Goal: Check status: Check status

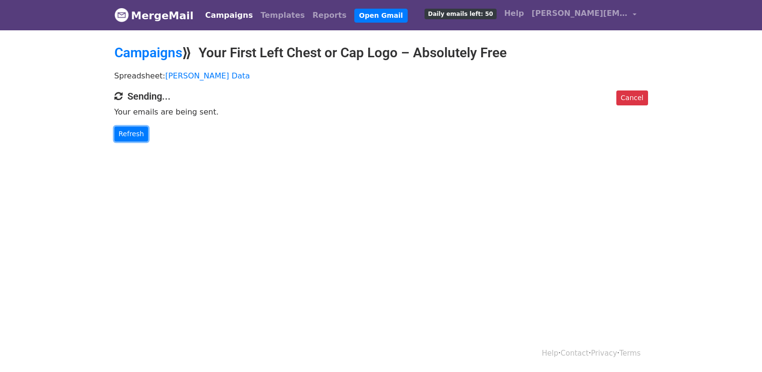
click at [133, 135] on link "Refresh" at bounding box center [131, 133] width 34 height 15
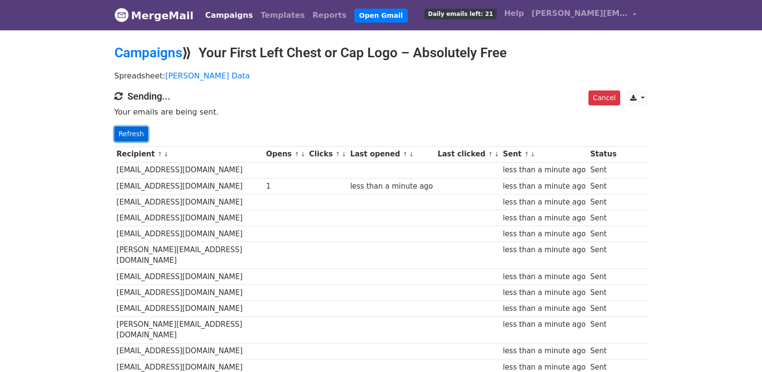
click at [124, 133] on link "Refresh" at bounding box center [131, 133] width 34 height 15
